Goal: Transaction & Acquisition: Purchase product/service

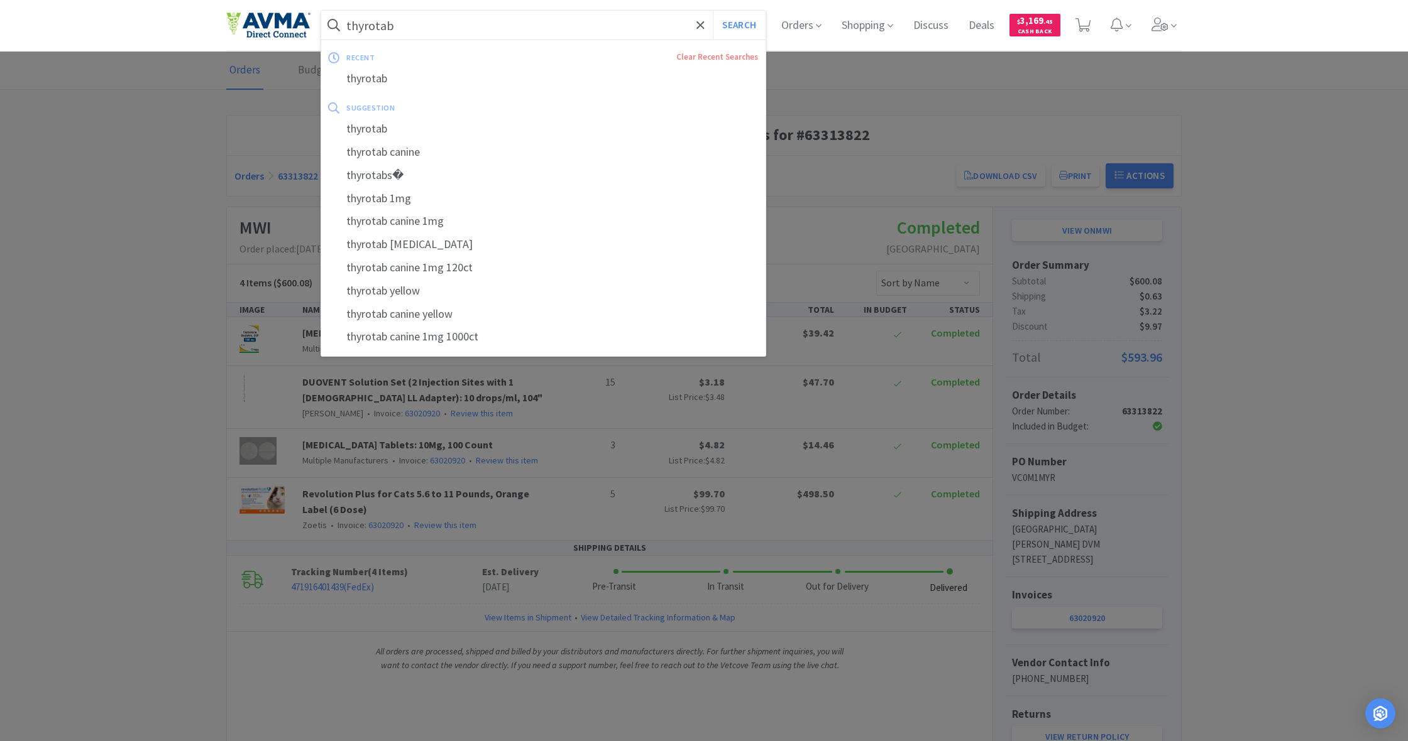
drag, startPoint x: 387, startPoint y: 25, endPoint x: 352, endPoint y: 22, distance: 35.3
click at [352, 22] on input "thyrotab" at bounding box center [543, 25] width 444 height 29
click at [347, 25] on form "thyrotab Search" at bounding box center [543, 25] width 444 height 29
click at [417, 27] on input "thyrotab" at bounding box center [543, 25] width 444 height 29
drag, startPoint x: 405, startPoint y: 27, endPoint x: 336, endPoint y: 19, distance: 69.5
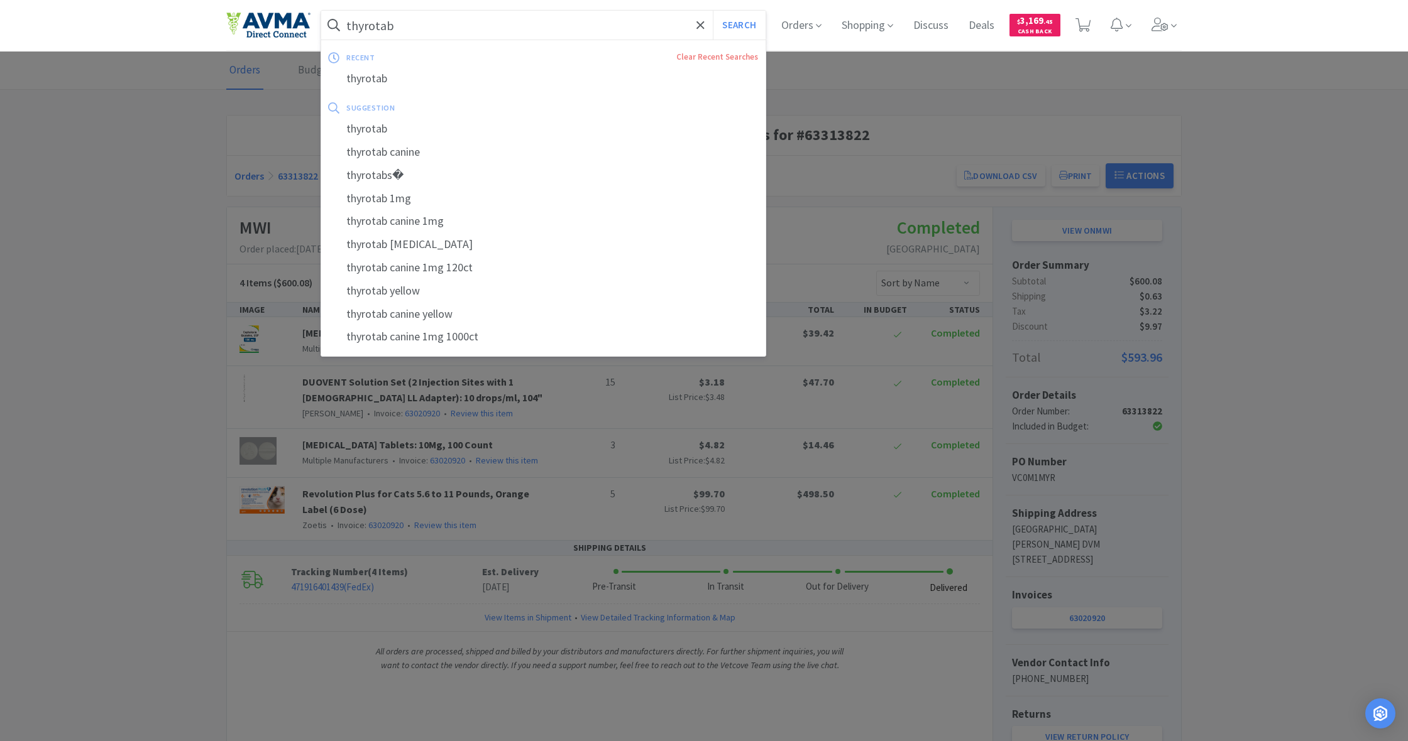
click at [336, 19] on form "thyrotab Search" at bounding box center [543, 25] width 444 height 29
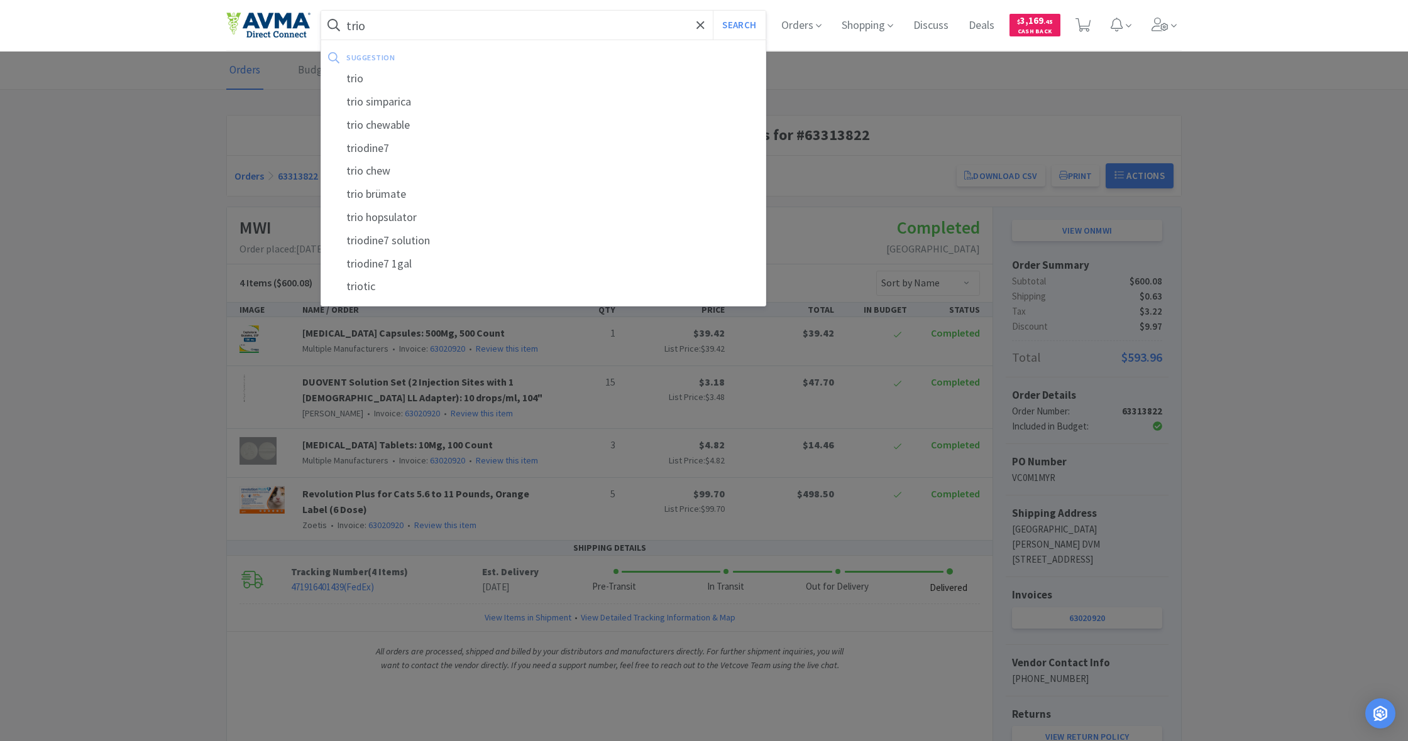
click at [737, 25] on button "Search" at bounding box center [739, 25] width 52 height 29
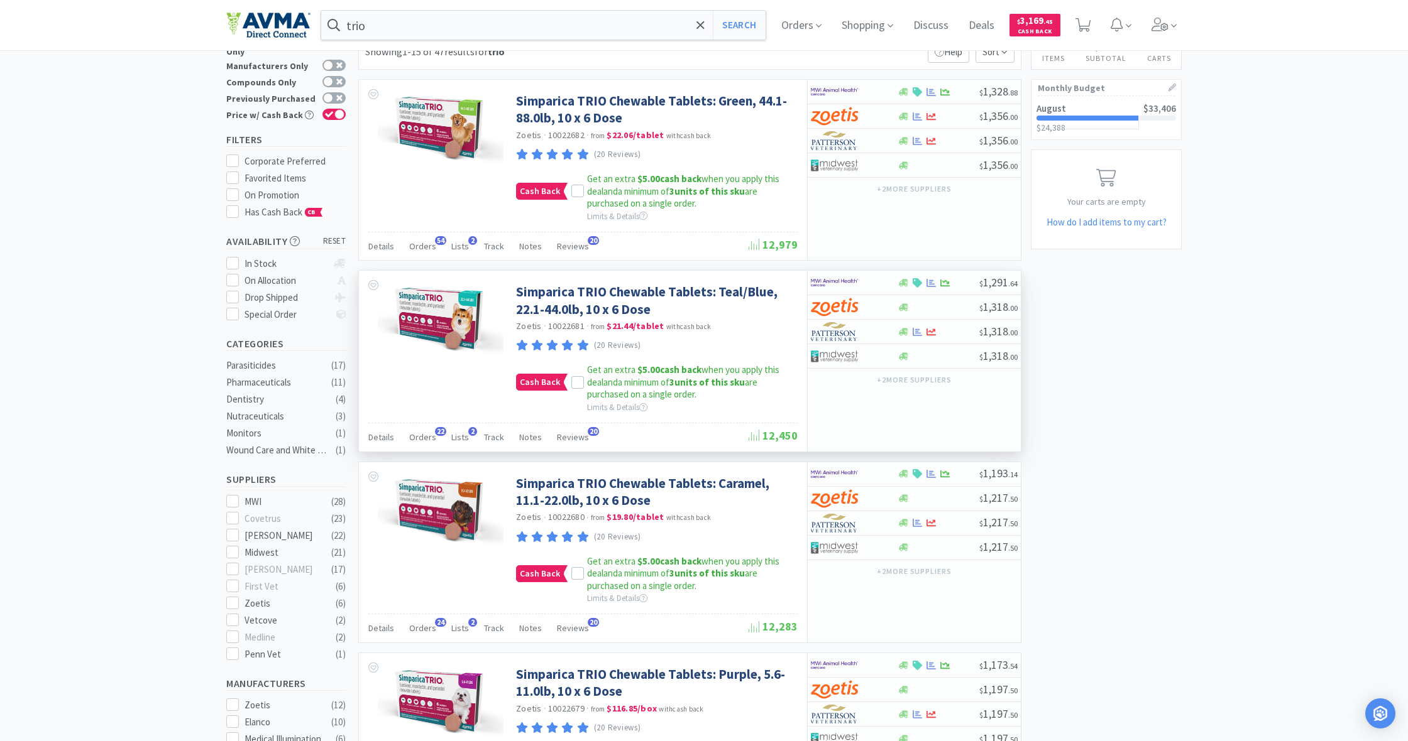
scroll to position [43, 0]
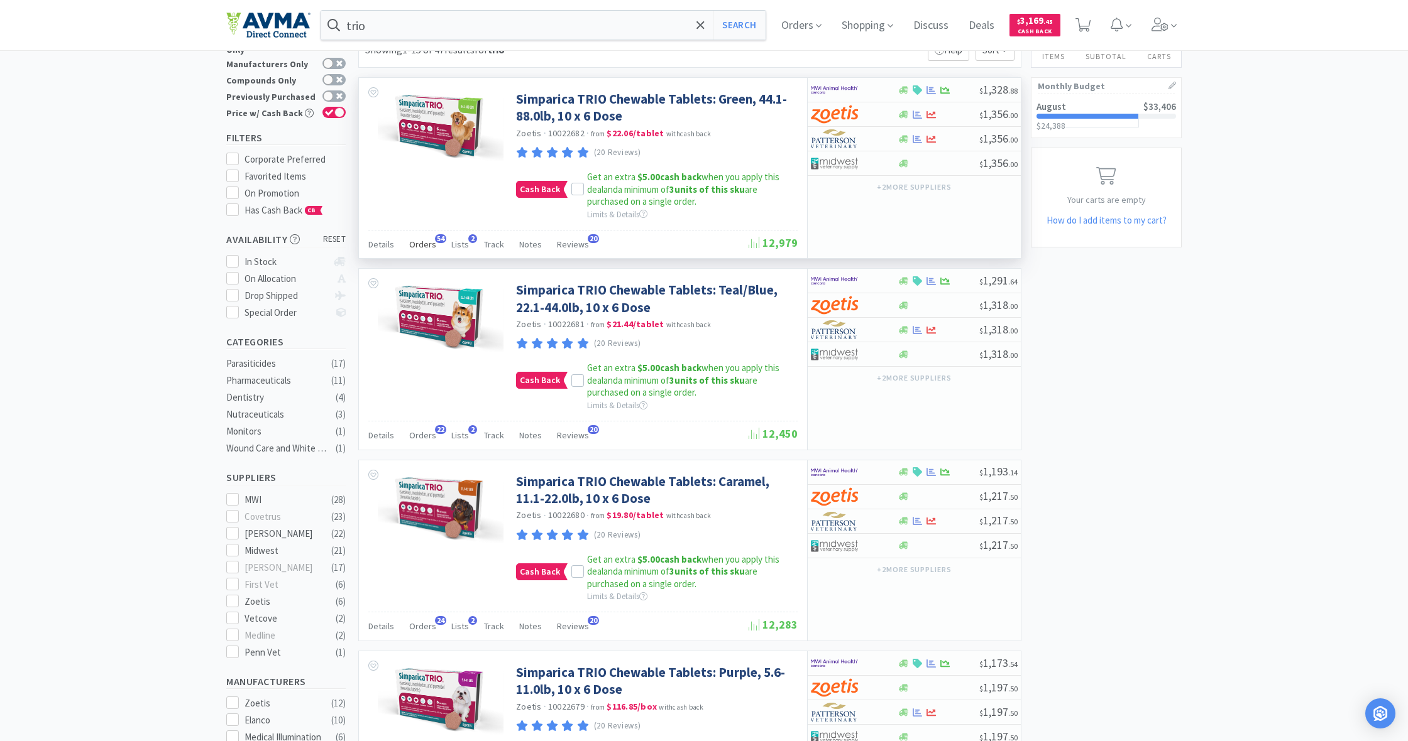
click at [427, 239] on span "Orders" at bounding box center [422, 244] width 27 height 11
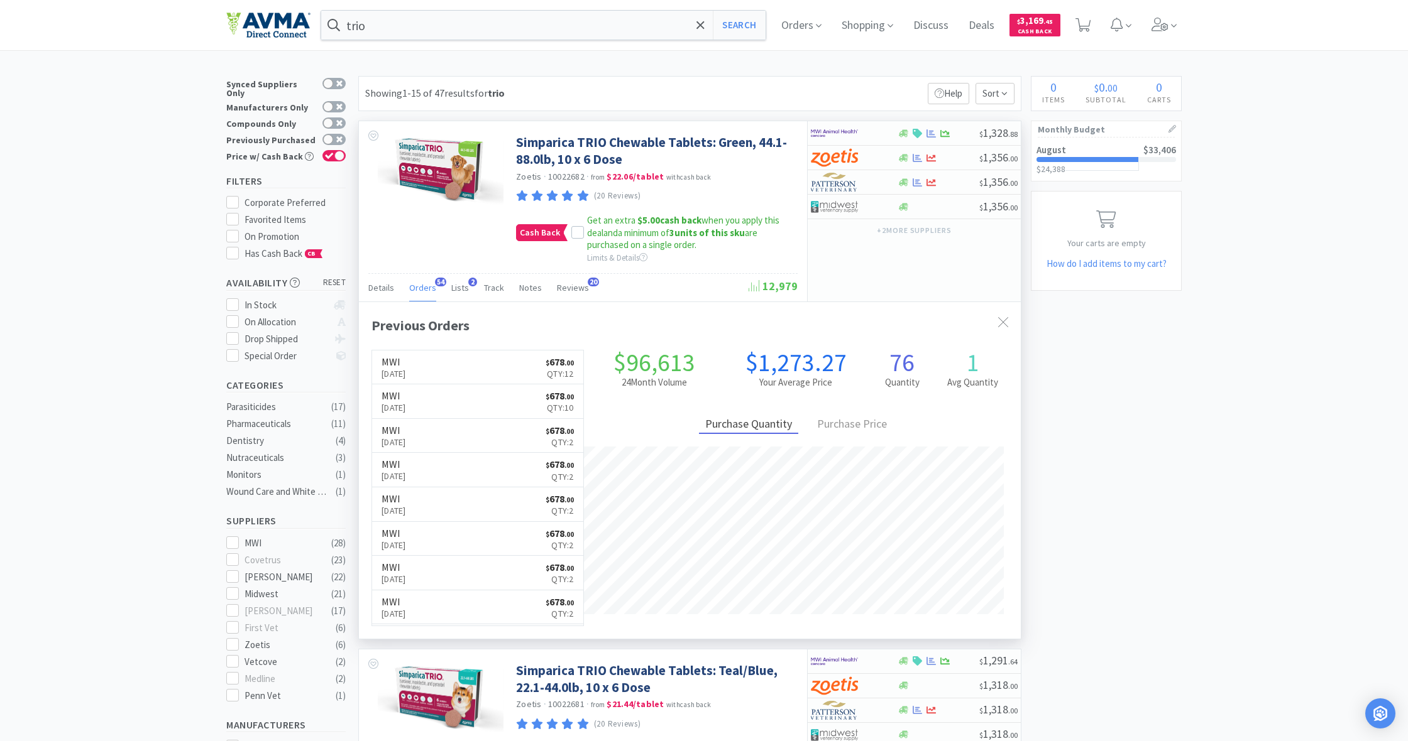
scroll to position [0, 0]
click at [473, 361] on link "MWI [DATE] $ 678 . 00 Qty: 12" at bounding box center [477, 368] width 211 height 35
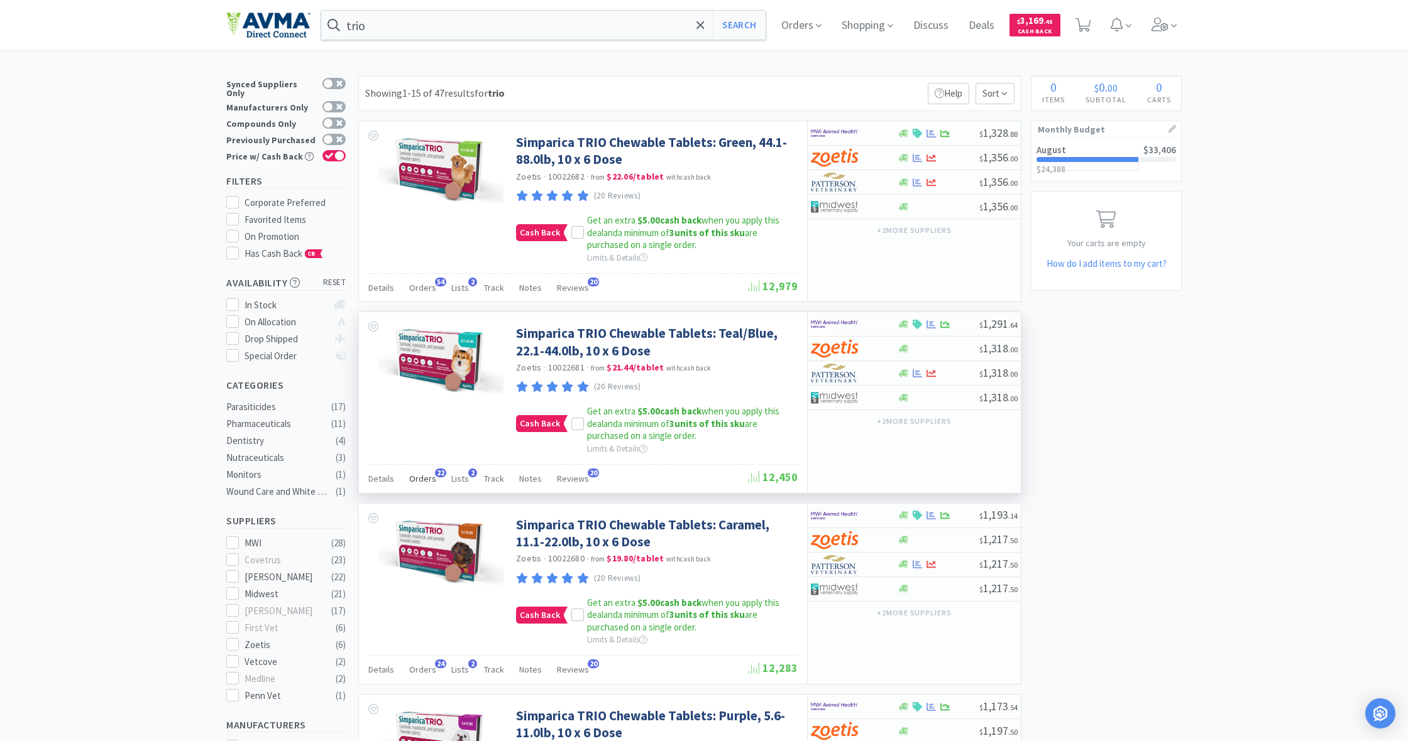
click at [425, 477] on span "Orders" at bounding box center [422, 478] width 27 height 11
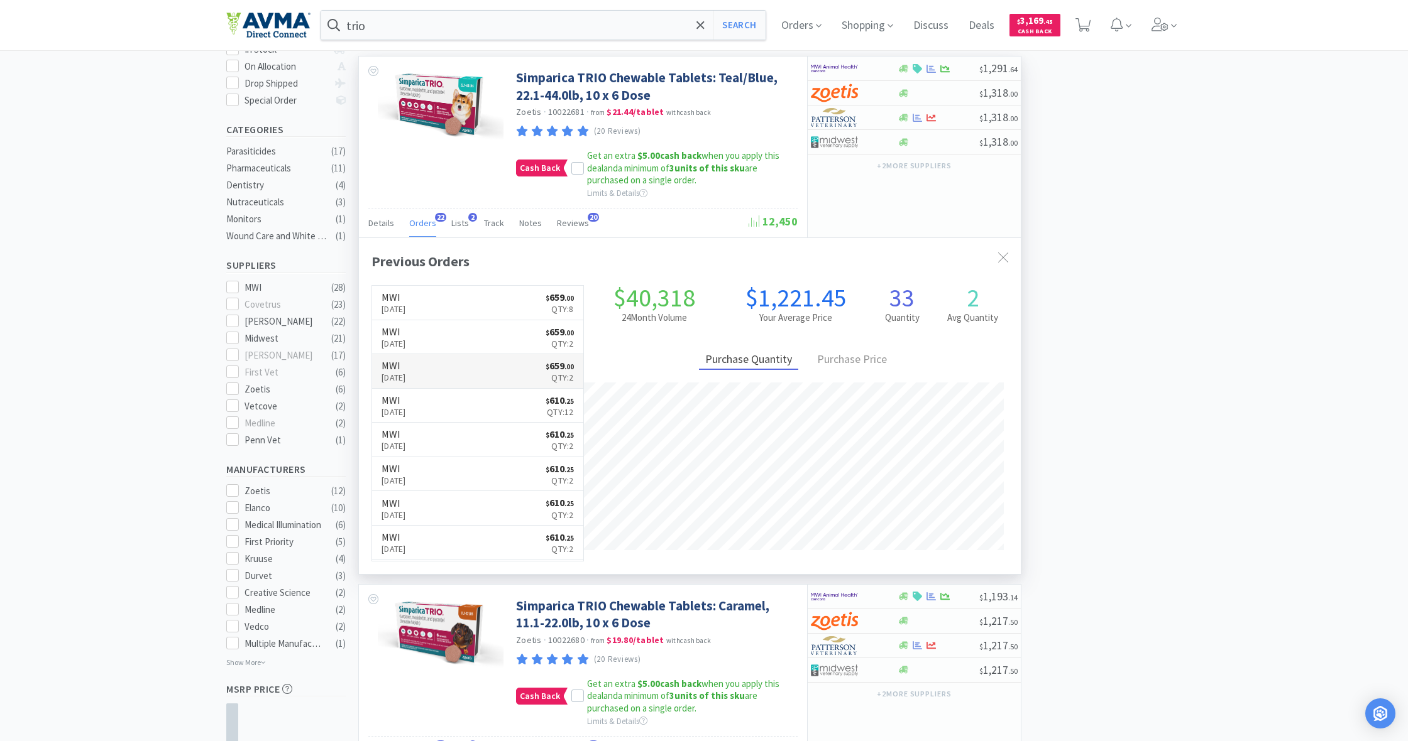
scroll to position [256, 0]
click at [446, 361] on link "MWI [DATE] $ 659 . 00 Qty: 2" at bounding box center [477, 371] width 211 height 35
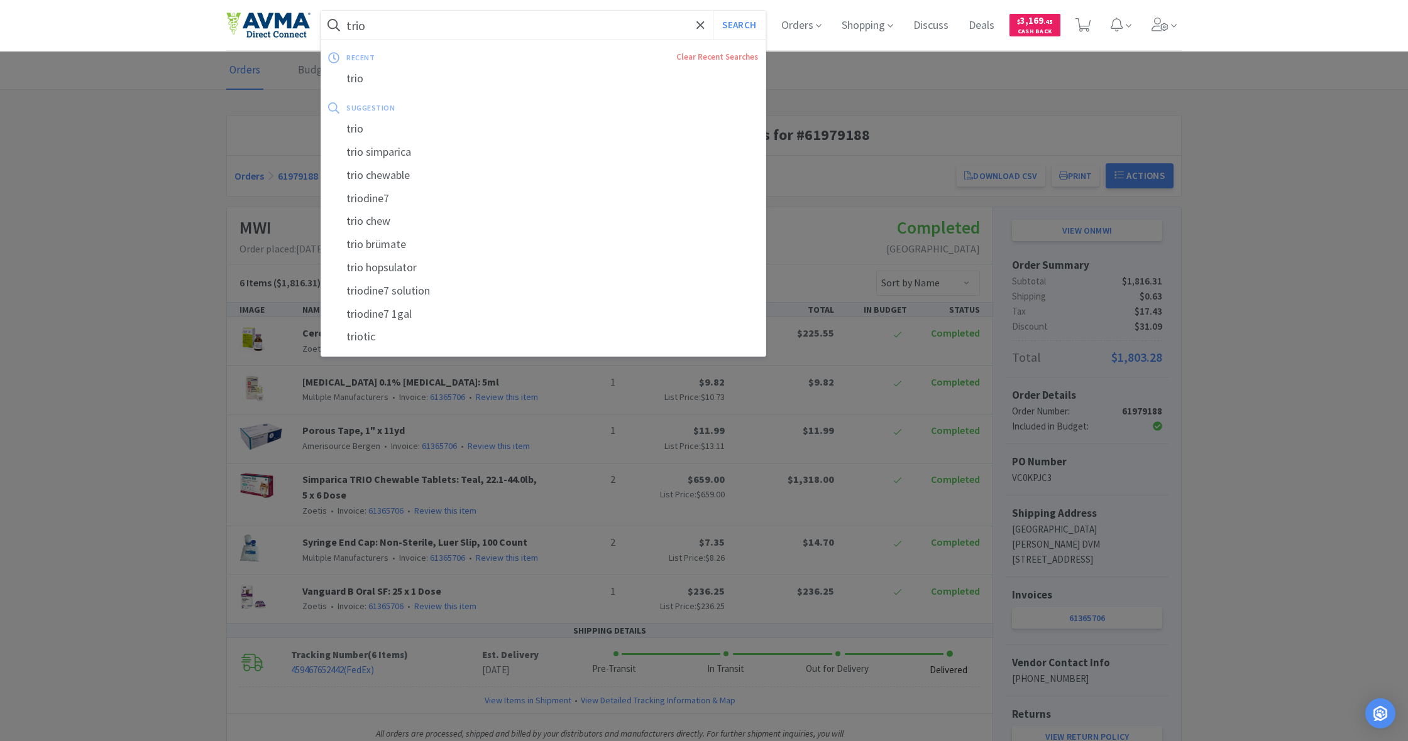
drag, startPoint x: 366, startPoint y: 23, endPoint x: 339, endPoint y: 19, distance: 27.4
click at [339, 19] on form "trio Search" at bounding box center [543, 25] width 444 height 29
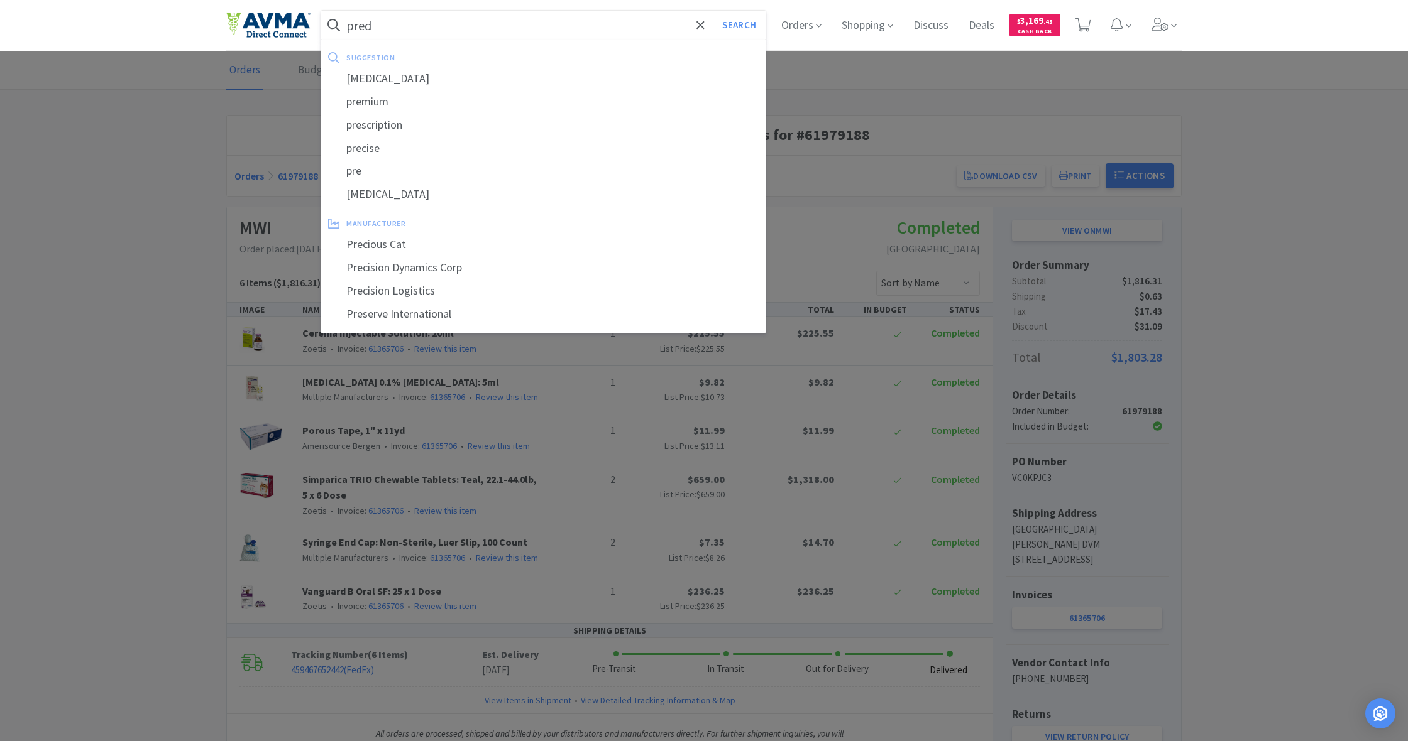
type input "pred"
click at [737, 25] on button "Search" at bounding box center [739, 25] width 52 height 29
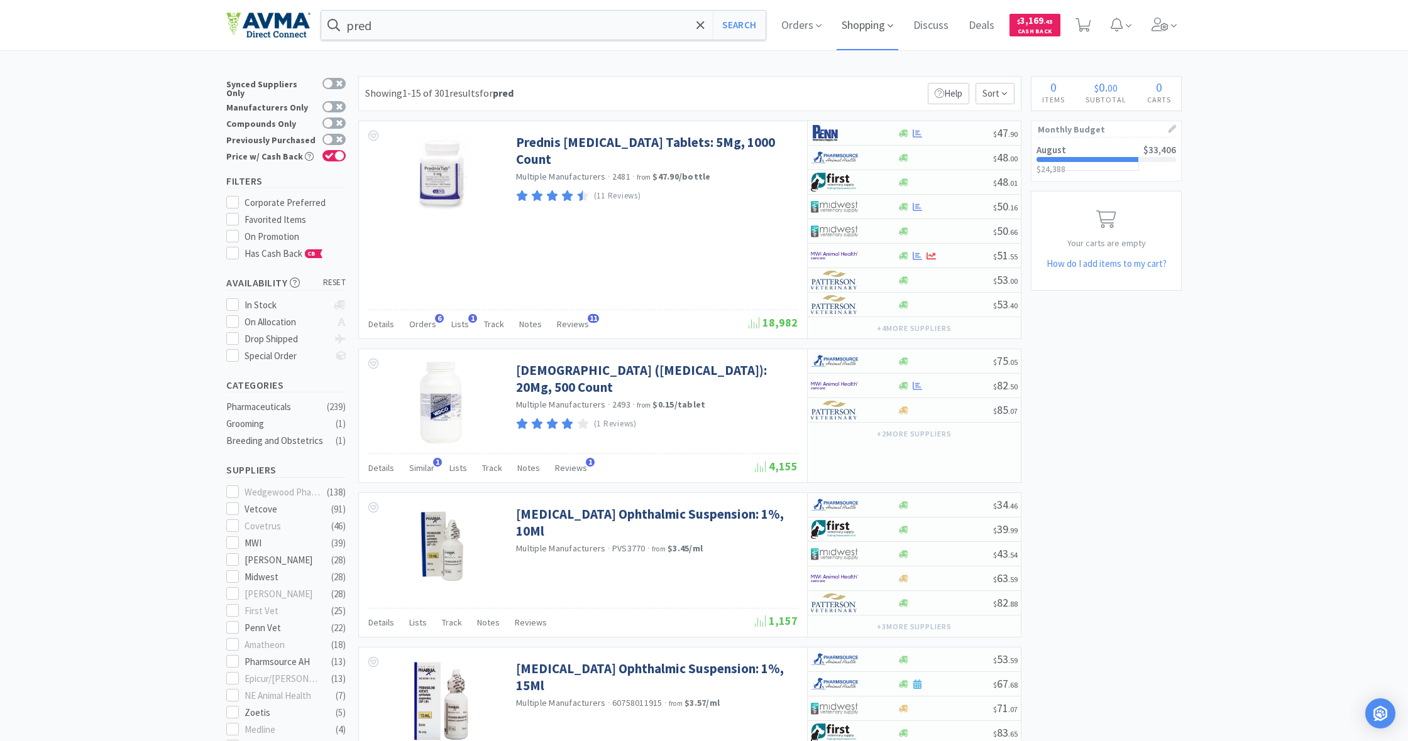
drag, startPoint x: 867, startPoint y: 23, endPoint x: 859, endPoint y: 28, distance: 9.6
click at [868, 23] on span "Shopping" at bounding box center [867, 25] width 62 height 50
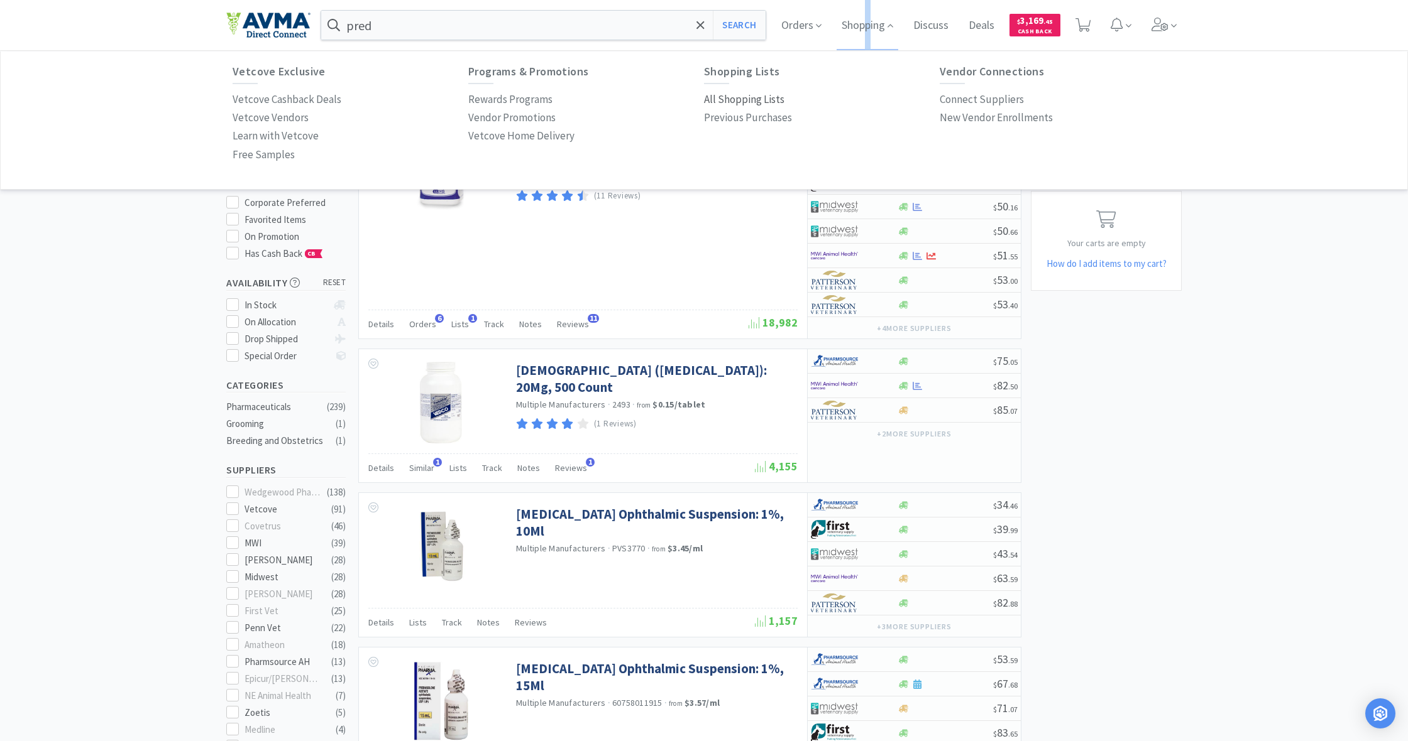
click at [746, 99] on p "All Shopping Lists" at bounding box center [744, 99] width 80 height 17
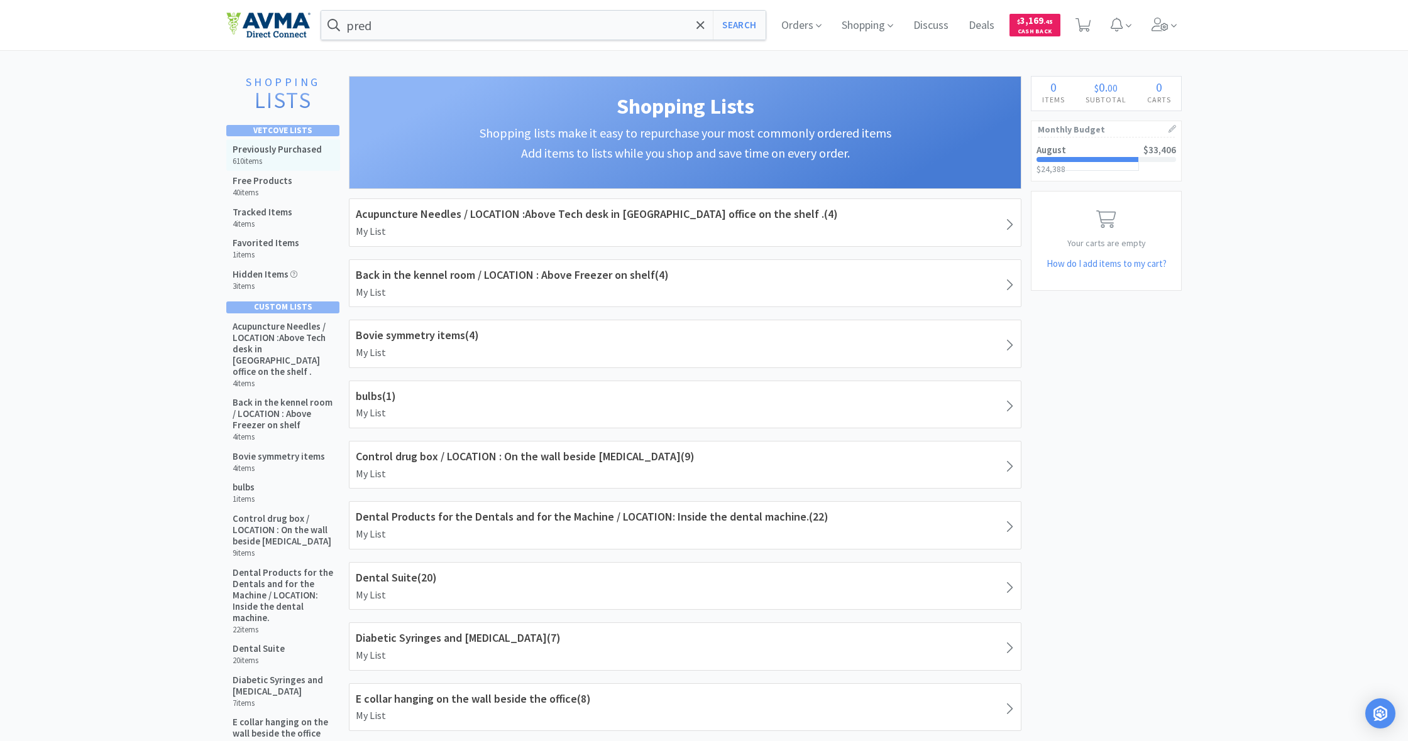
click at [263, 151] on h5 "Previously Purchased" at bounding box center [277, 149] width 89 height 11
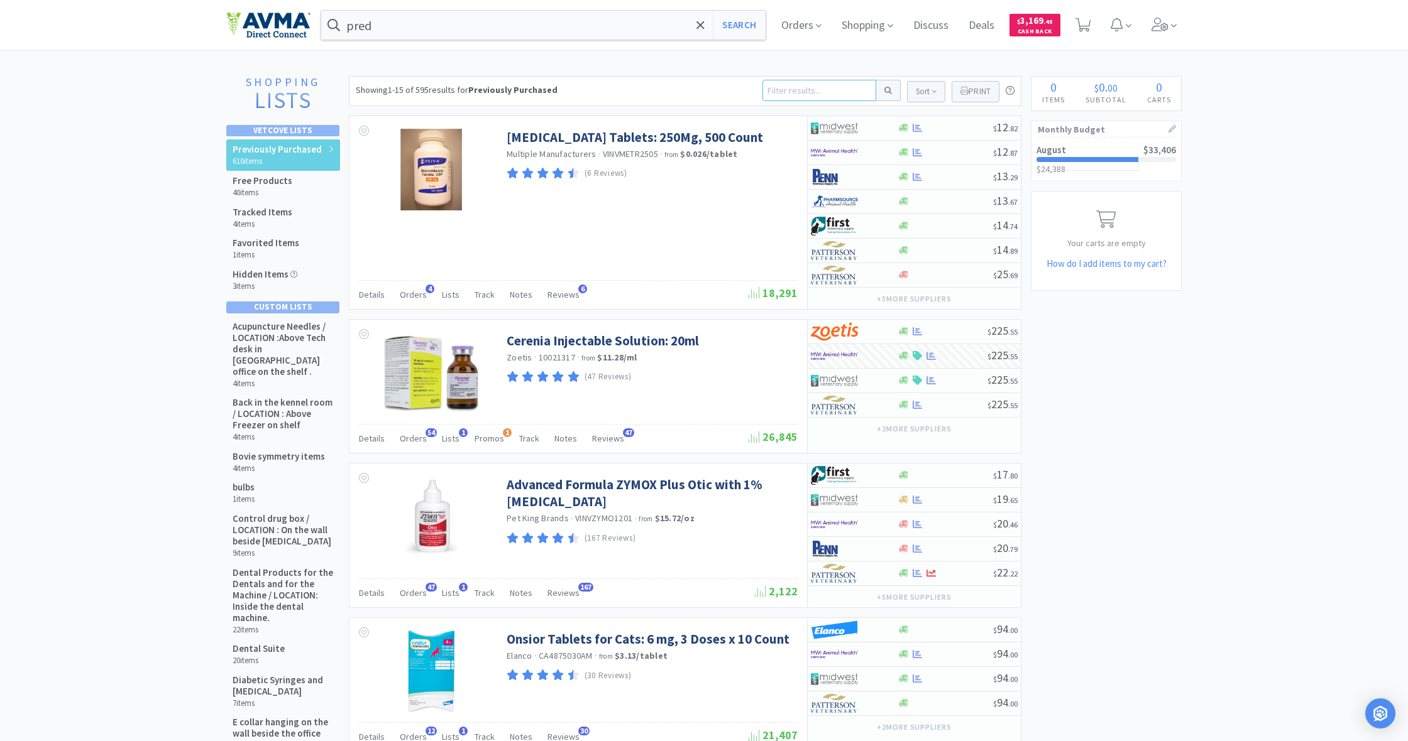
click at [783, 86] on input at bounding box center [819, 90] width 114 height 21
type input "pred"
click at [886, 90] on button at bounding box center [888, 90] width 25 height 21
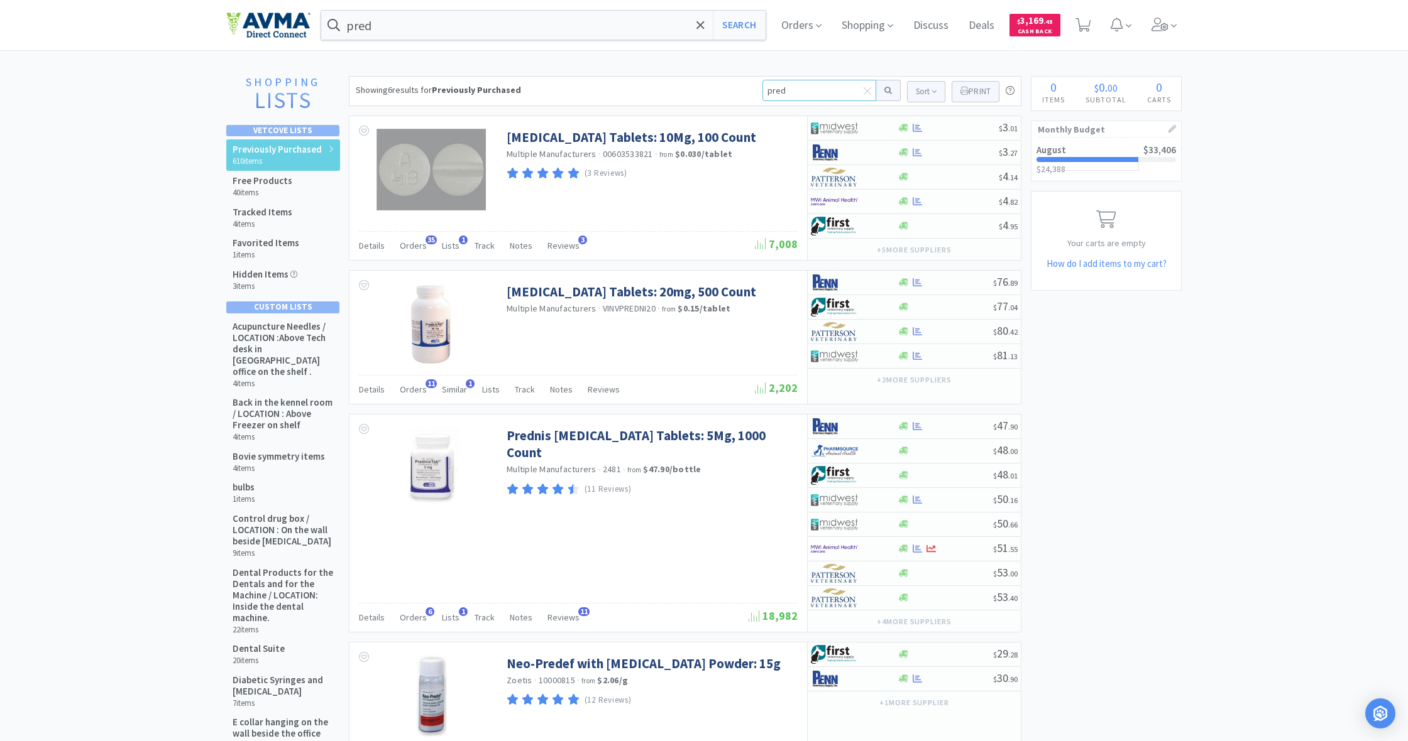
drag, startPoint x: 791, startPoint y: 90, endPoint x: 736, endPoint y: 89, distance: 55.3
click at [736, 89] on div "Showing 6 results for Previously Purchased pred Sort Print Previously Purchased…" at bounding box center [685, 91] width 672 height 30
type input "cotton"
click at [886, 90] on button at bounding box center [888, 90] width 25 height 21
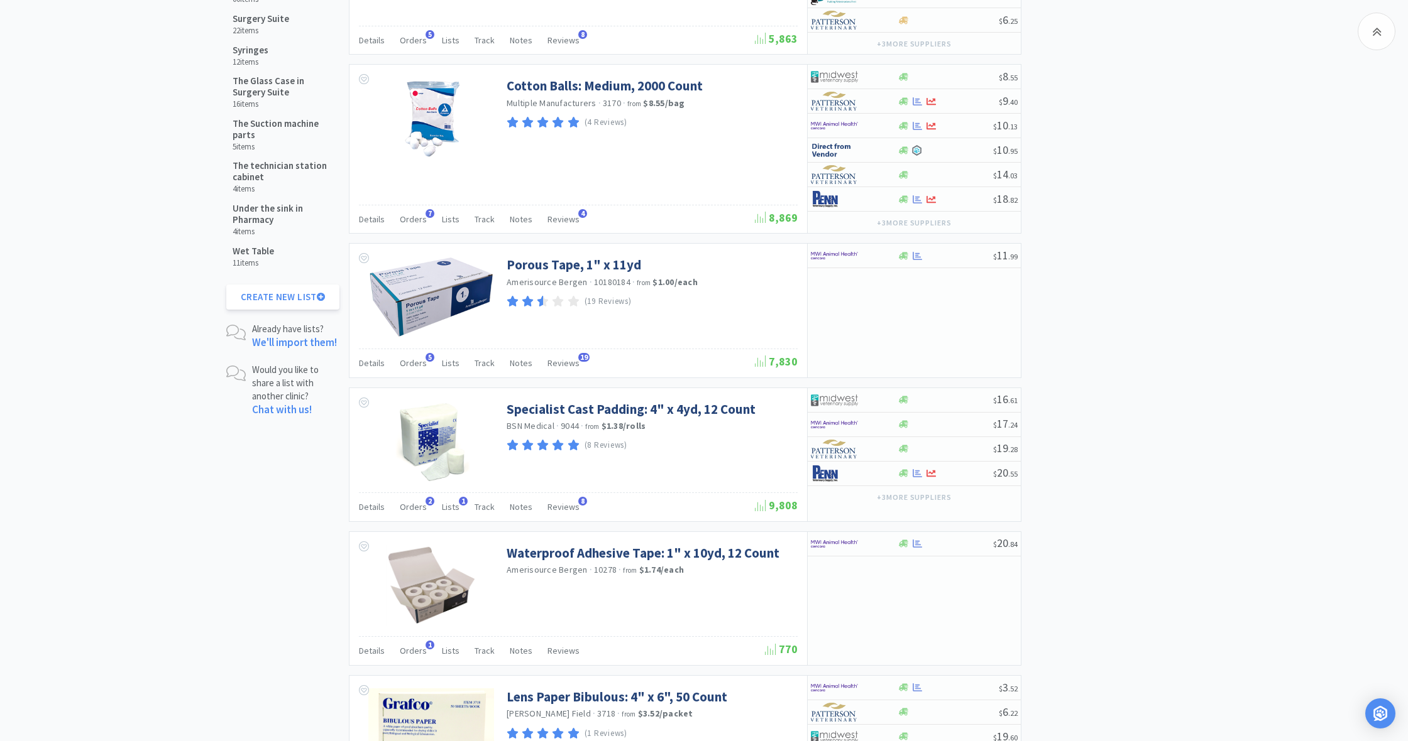
scroll to position [1580, 0]
